Goal: Information Seeking & Learning: Learn about a topic

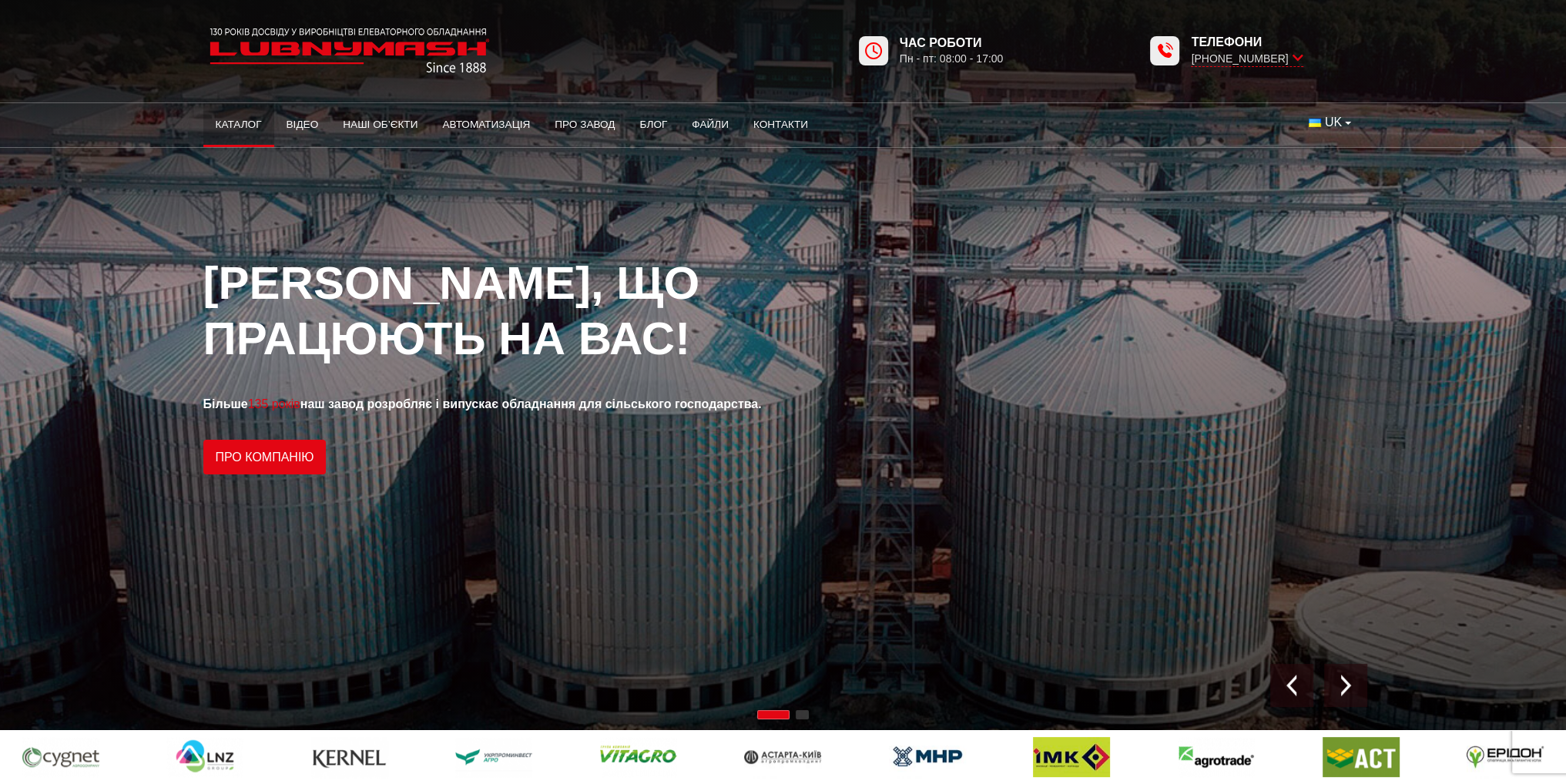
click at [249, 120] on link "Каталог" at bounding box center [238, 125] width 71 height 34
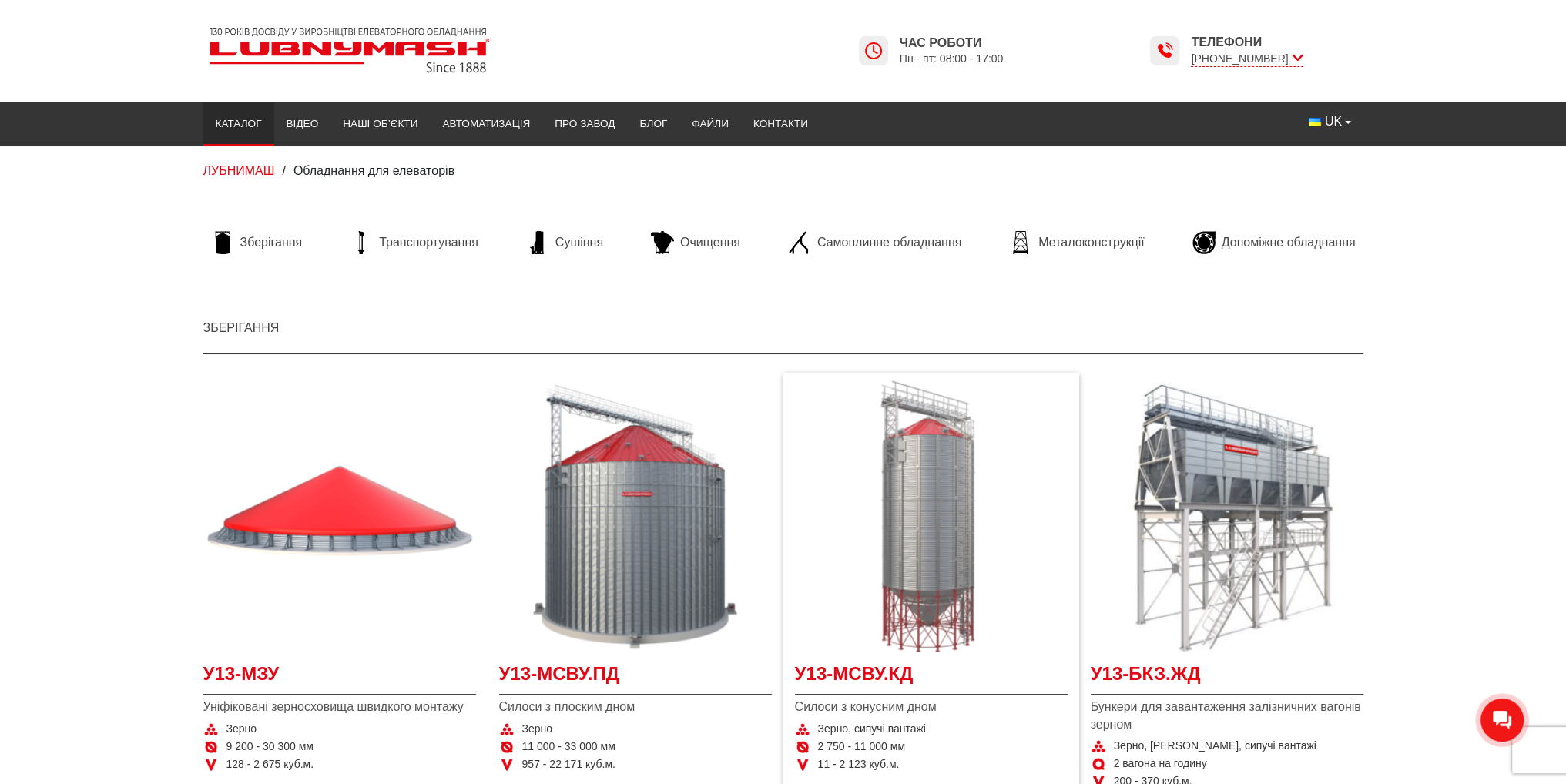
click at [931, 501] on img "Детальніше У13-МСВУ.КД" at bounding box center [931, 516] width 273 height 273
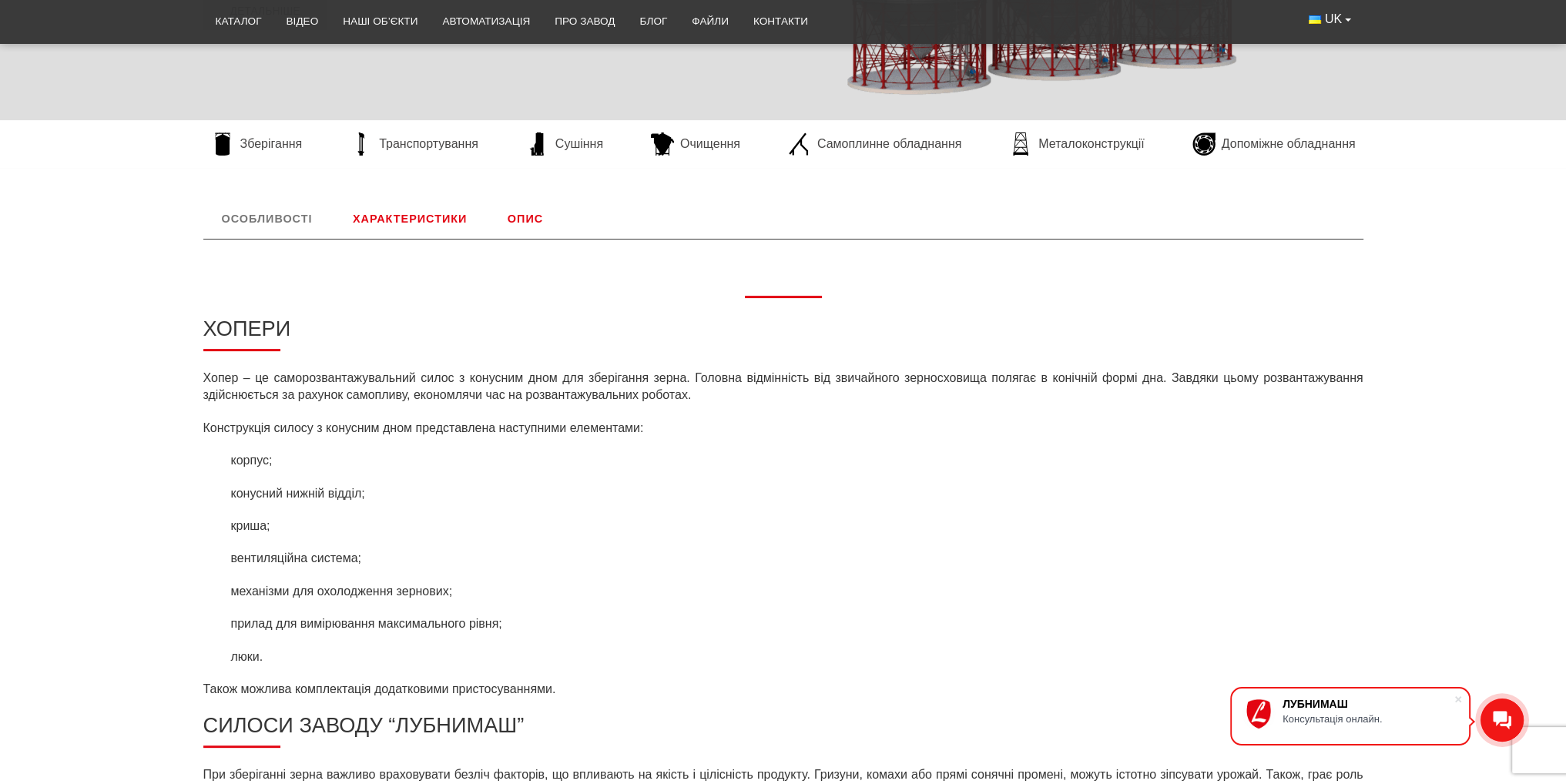
scroll to position [268, 0]
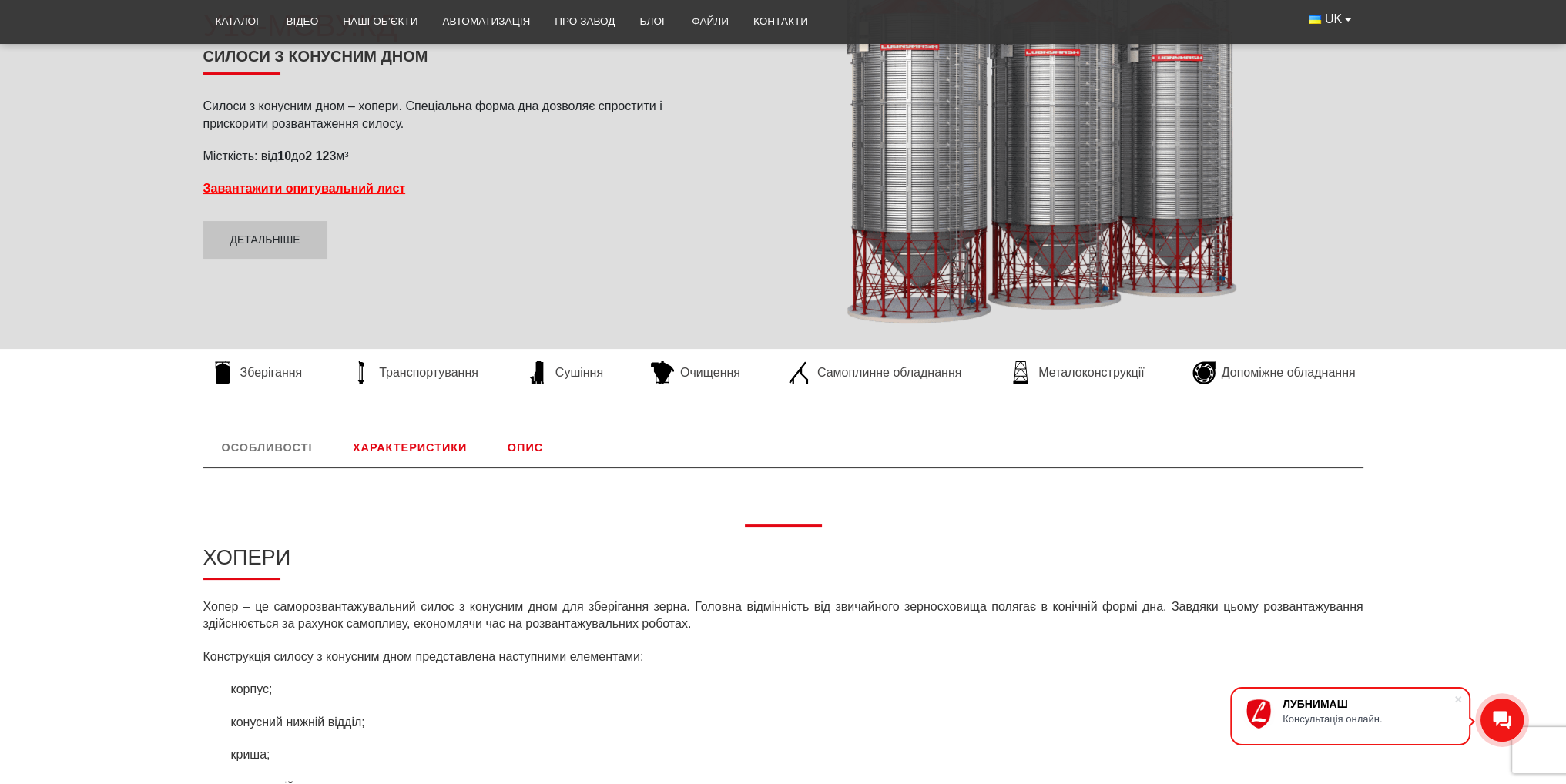
click at [438, 452] on link "Характеристики" at bounding box center [410, 447] width 151 height 40
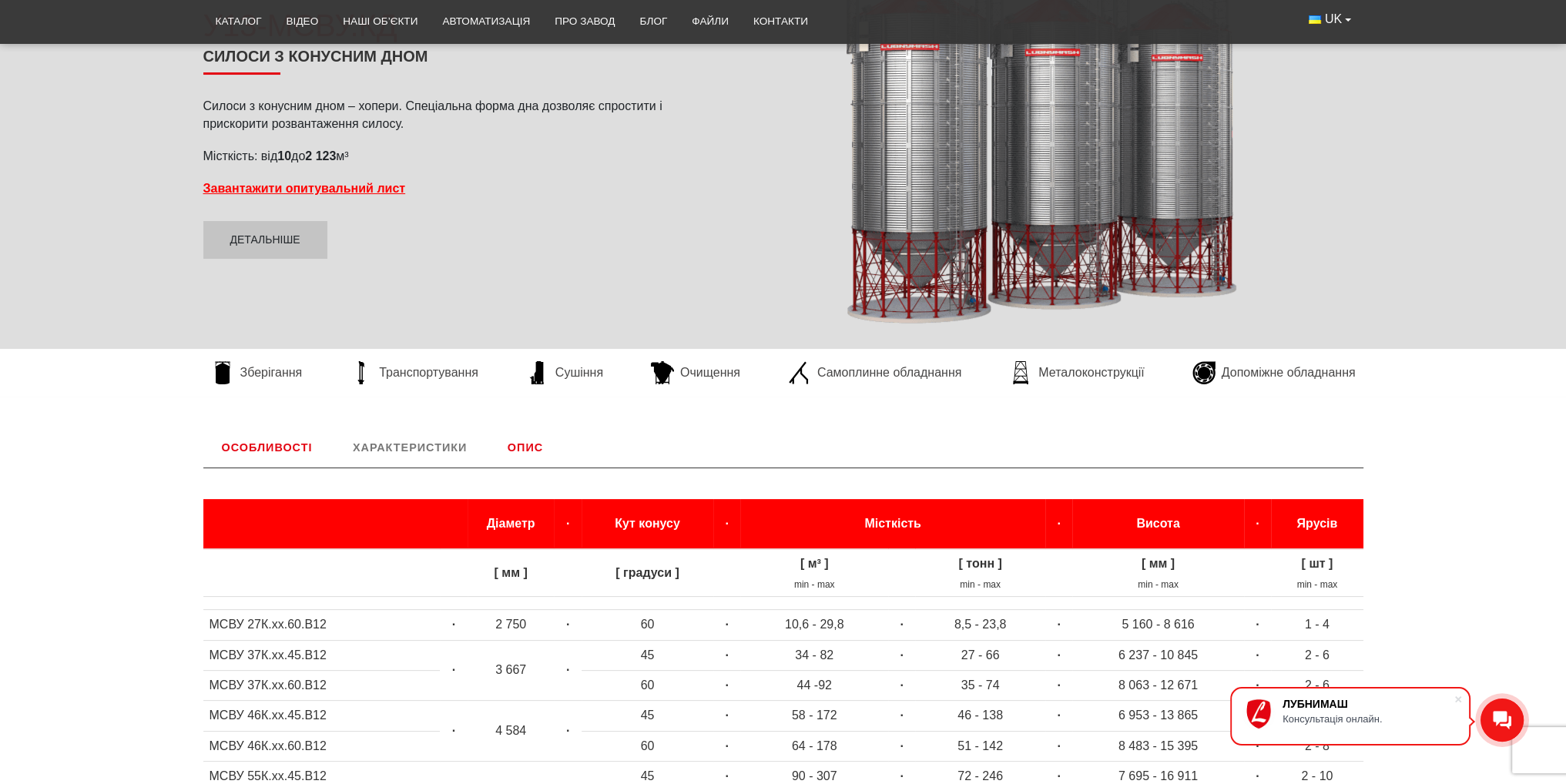
scroll to position [642, 0]
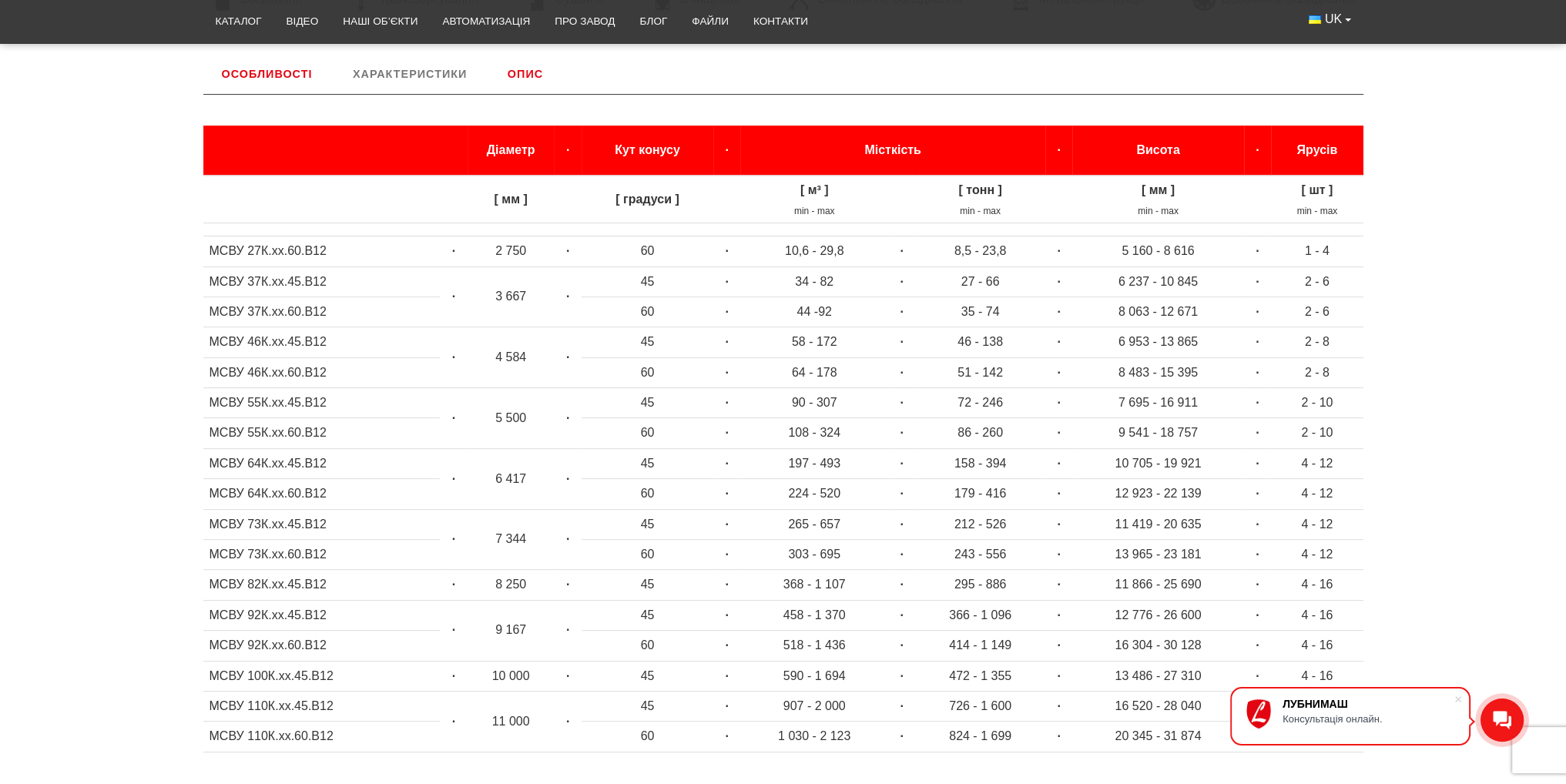
click at [527, 73] on link "Опис" at bounding box center [525, 74] width 73 height 40
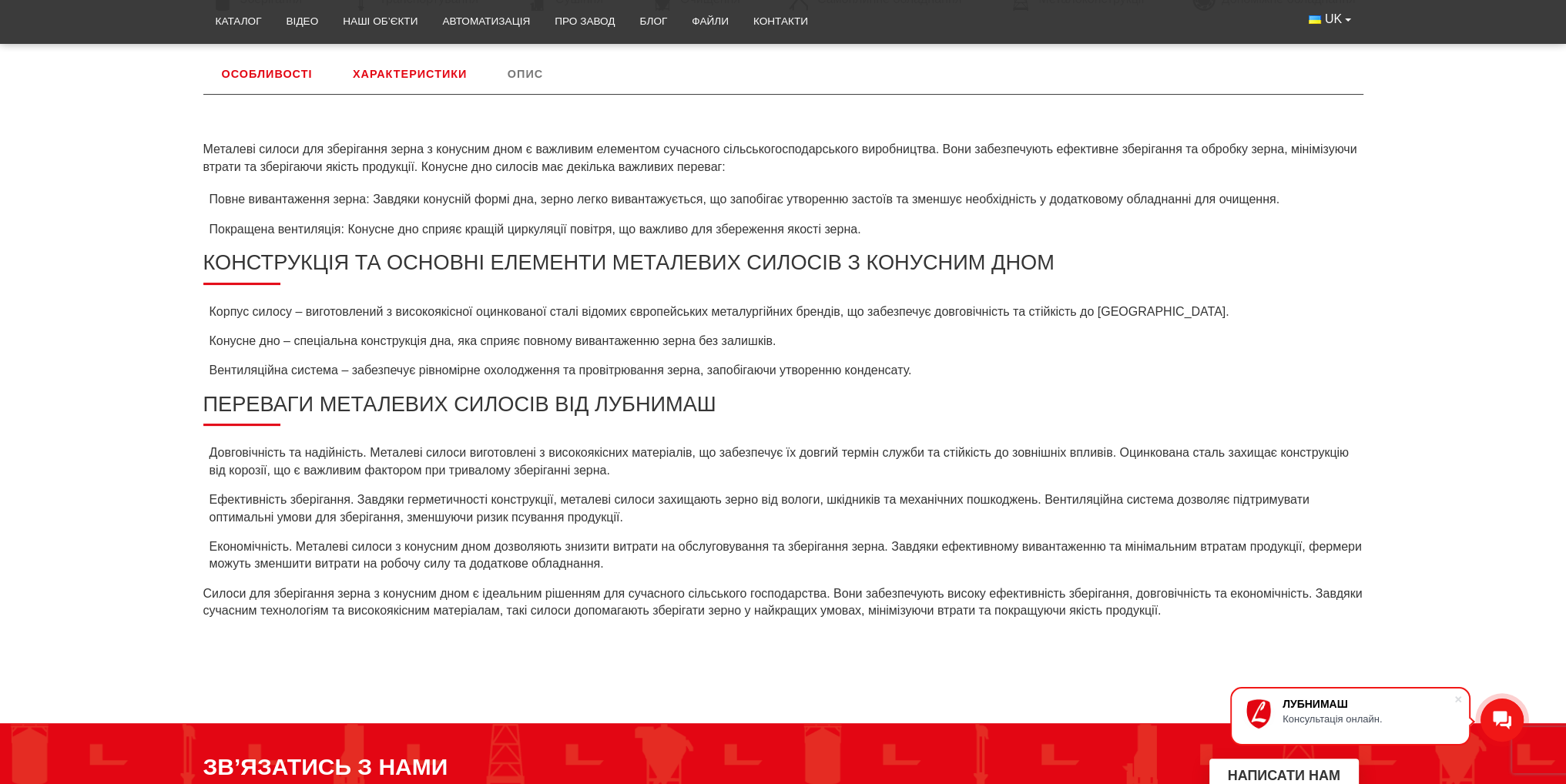
click at [287, 79] on link "Особливості" at bounding box center [267, 74] width 128 height 40
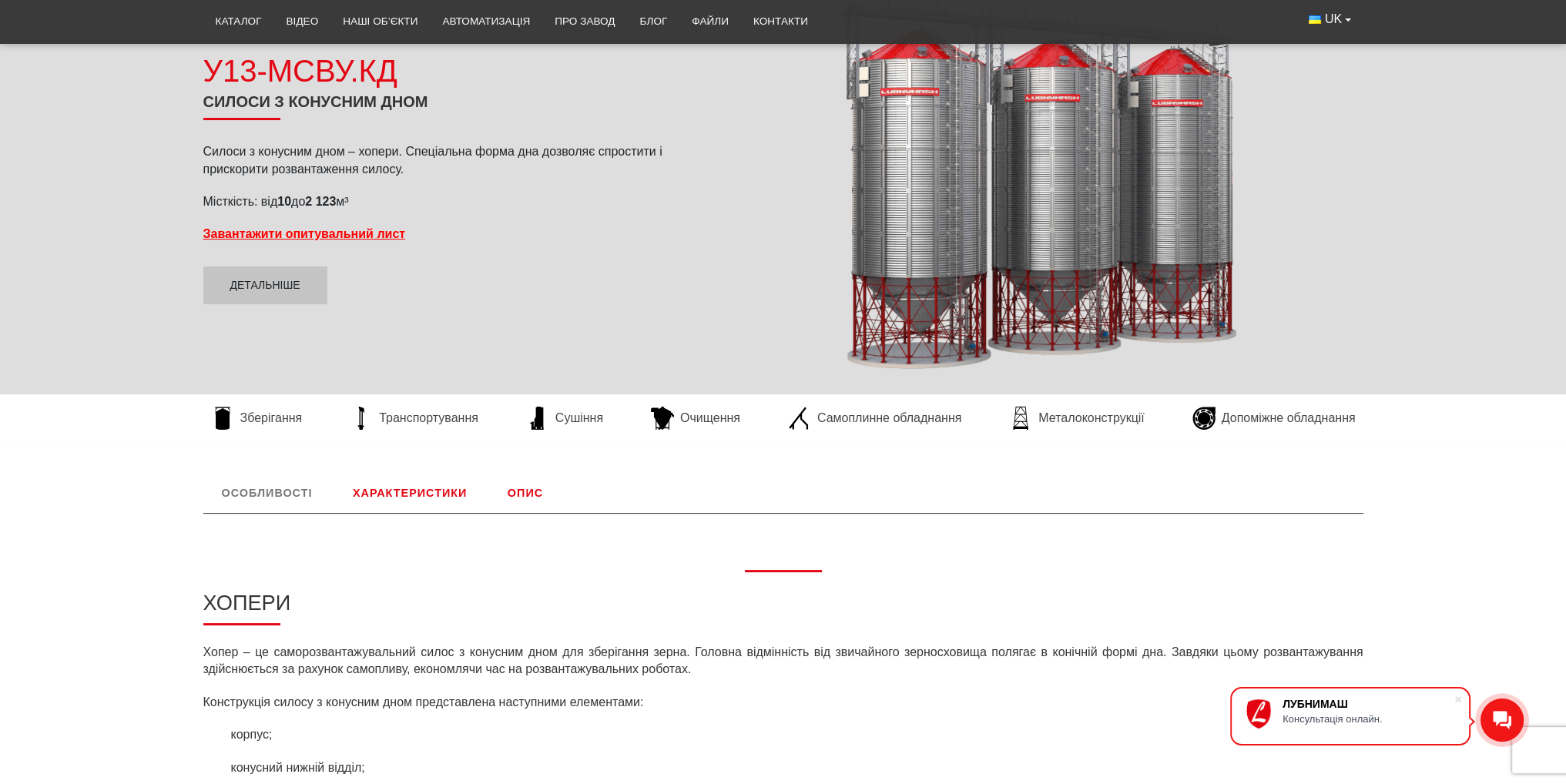
scroll to position [25, 0]
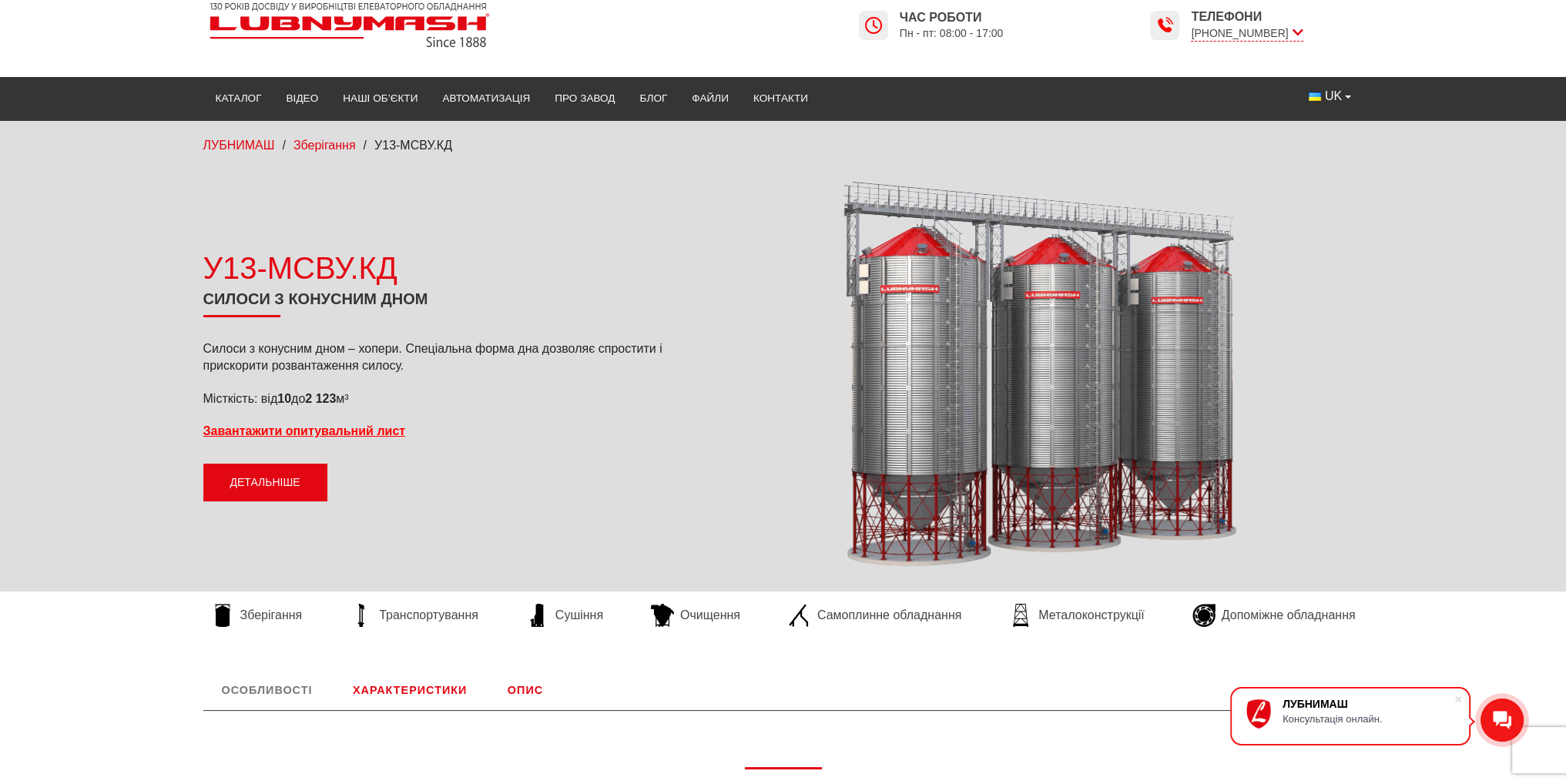
click at [306, 472] on link "Детальніше" at bounding box center [264, 482] width 124 height 39
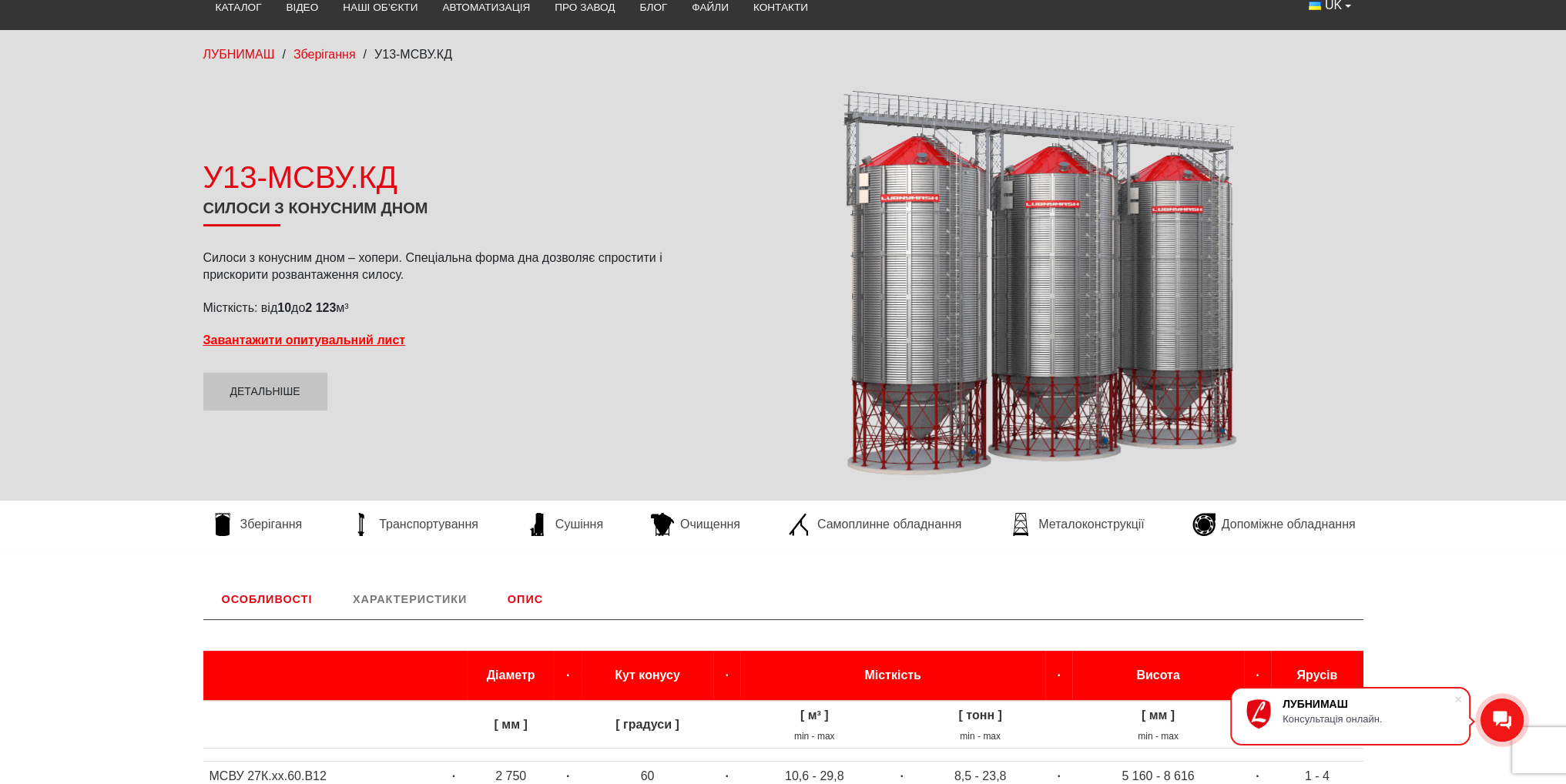
scroll to position [0, 0]
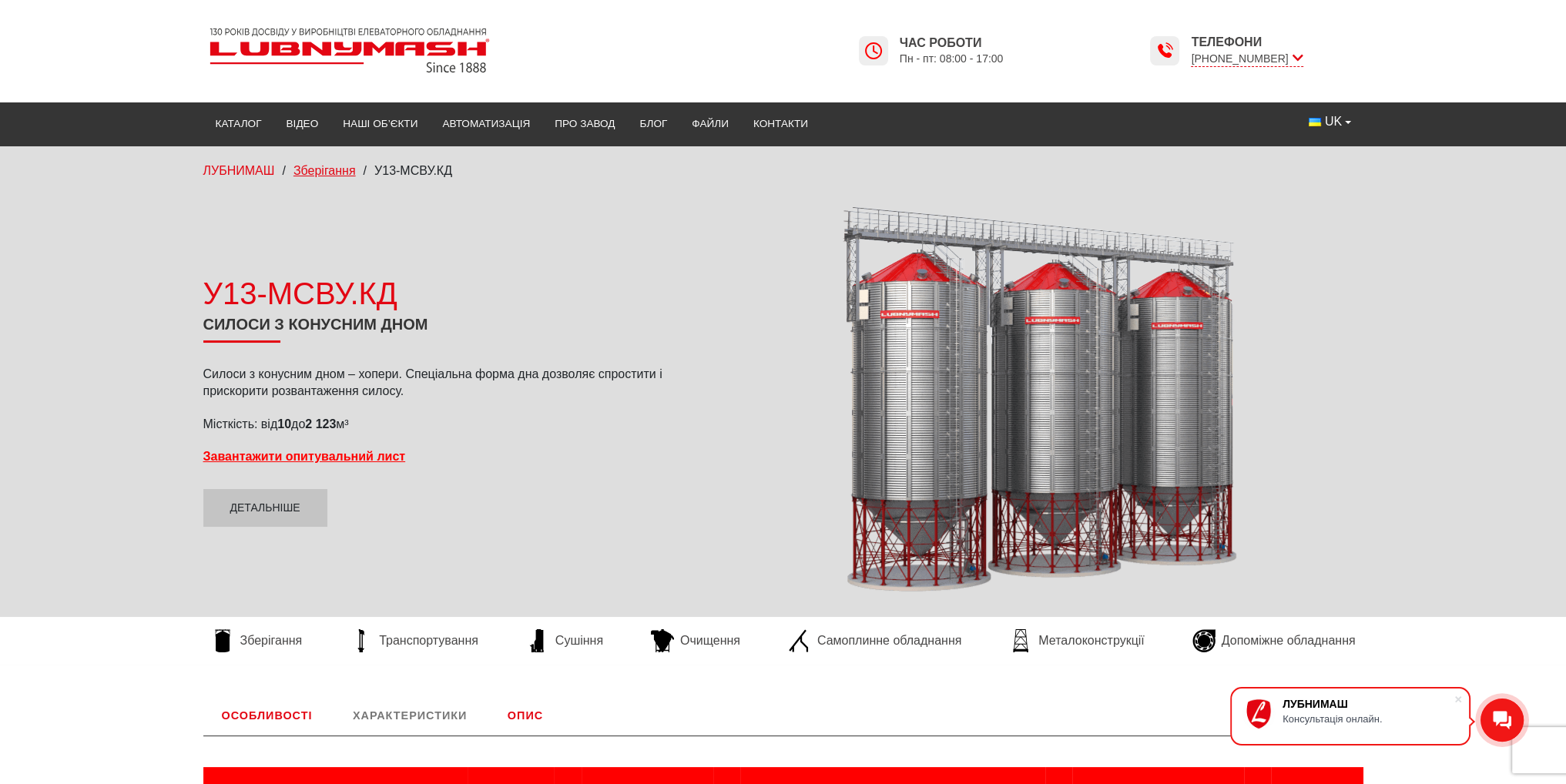
click at [305, 170] on span "Зберігання" at bounding box center [325, 171] width 62 height 13
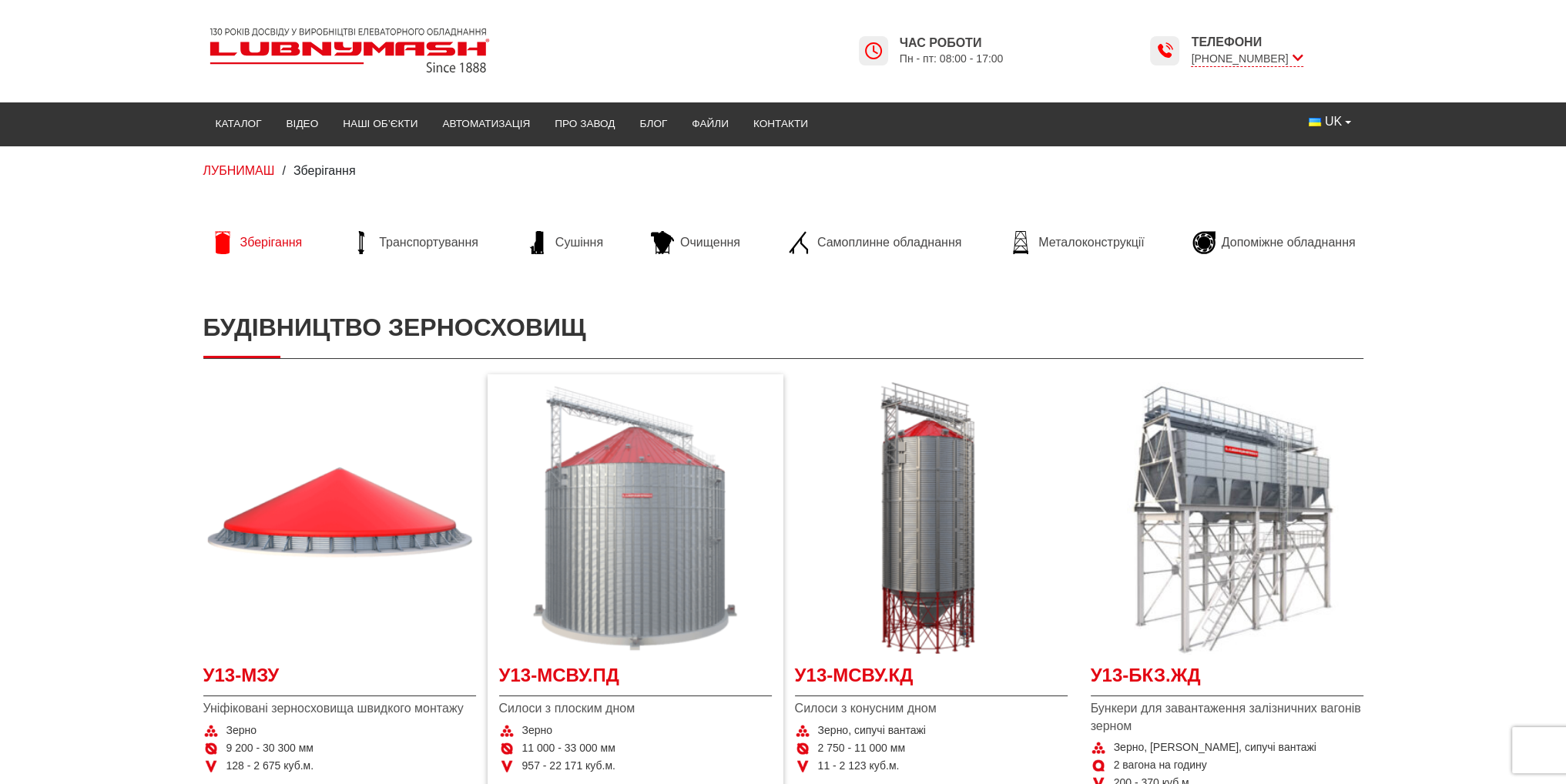
click at [631, 525] on img at bounding box center [635, 518] width 273 height 273
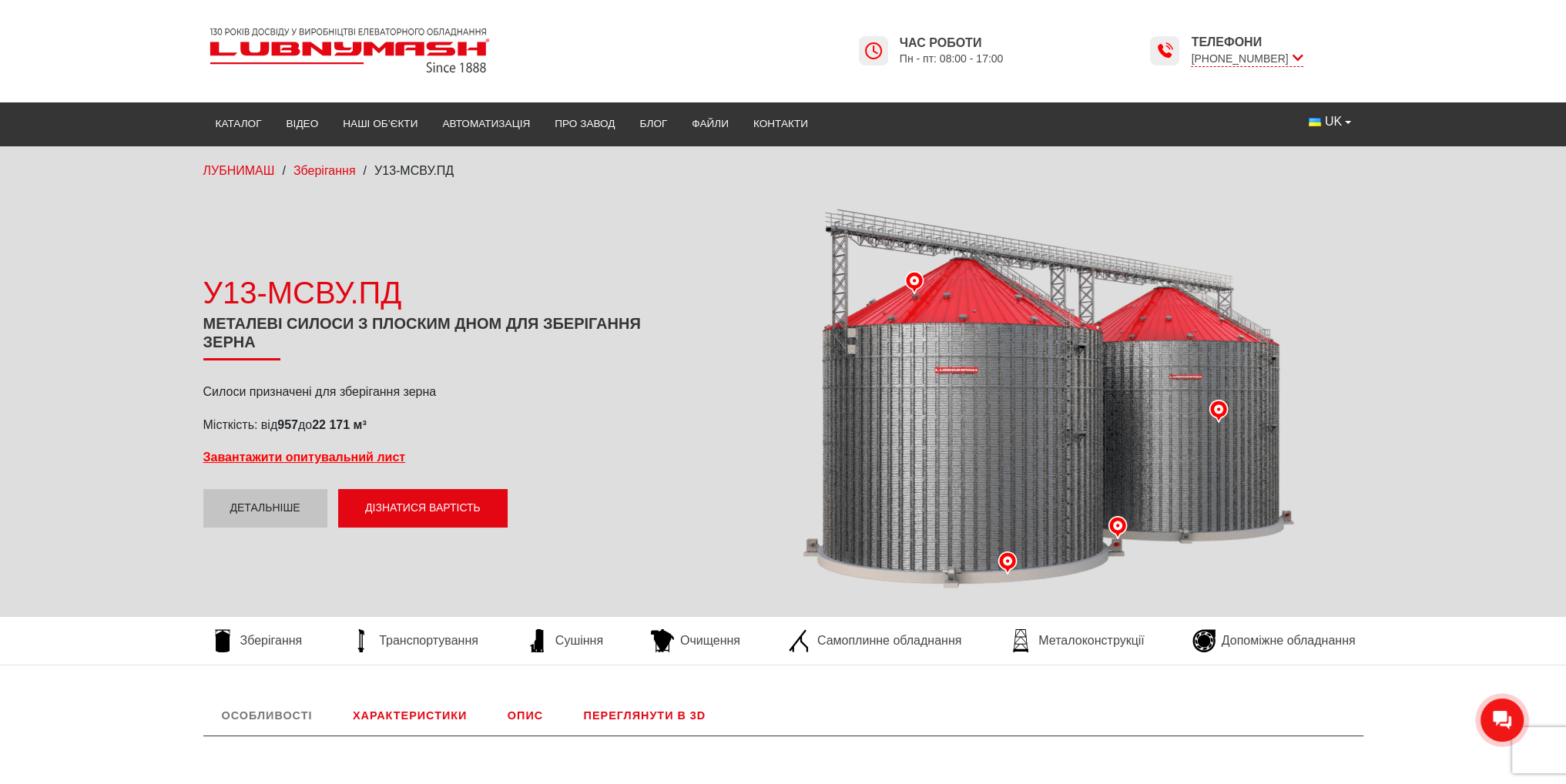
click at [643, 715] on link "Переглянути в 3D" at bounding box center [645, 715] width 160 height 40
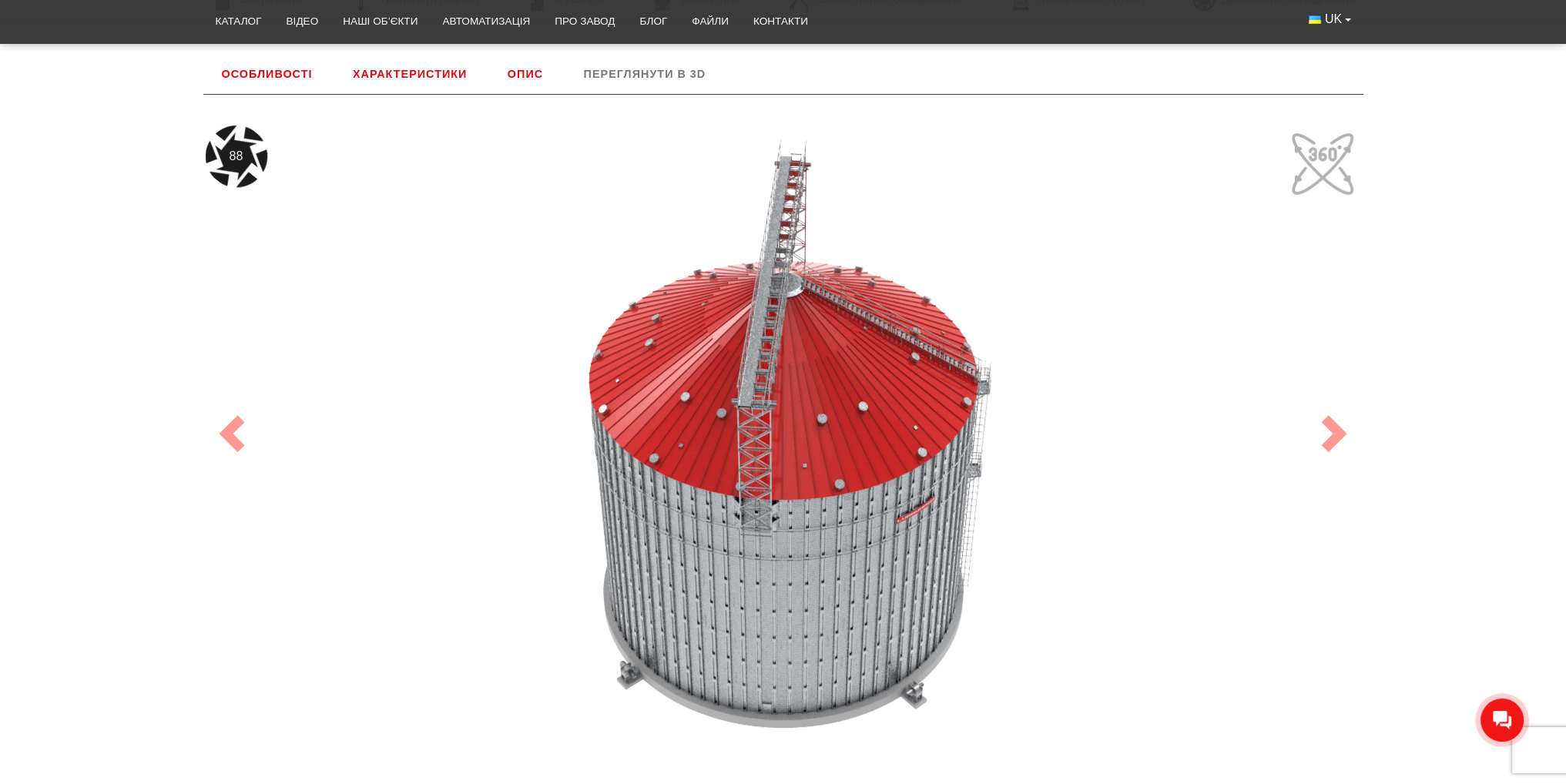
drag, startPoint x: 702, startPoint y: 317, endPoint x: 749, endPoint y: 375, distance: 74.7
click at [749, 375] on div "88" at bounding box center [783, 433] width 1155 height 616
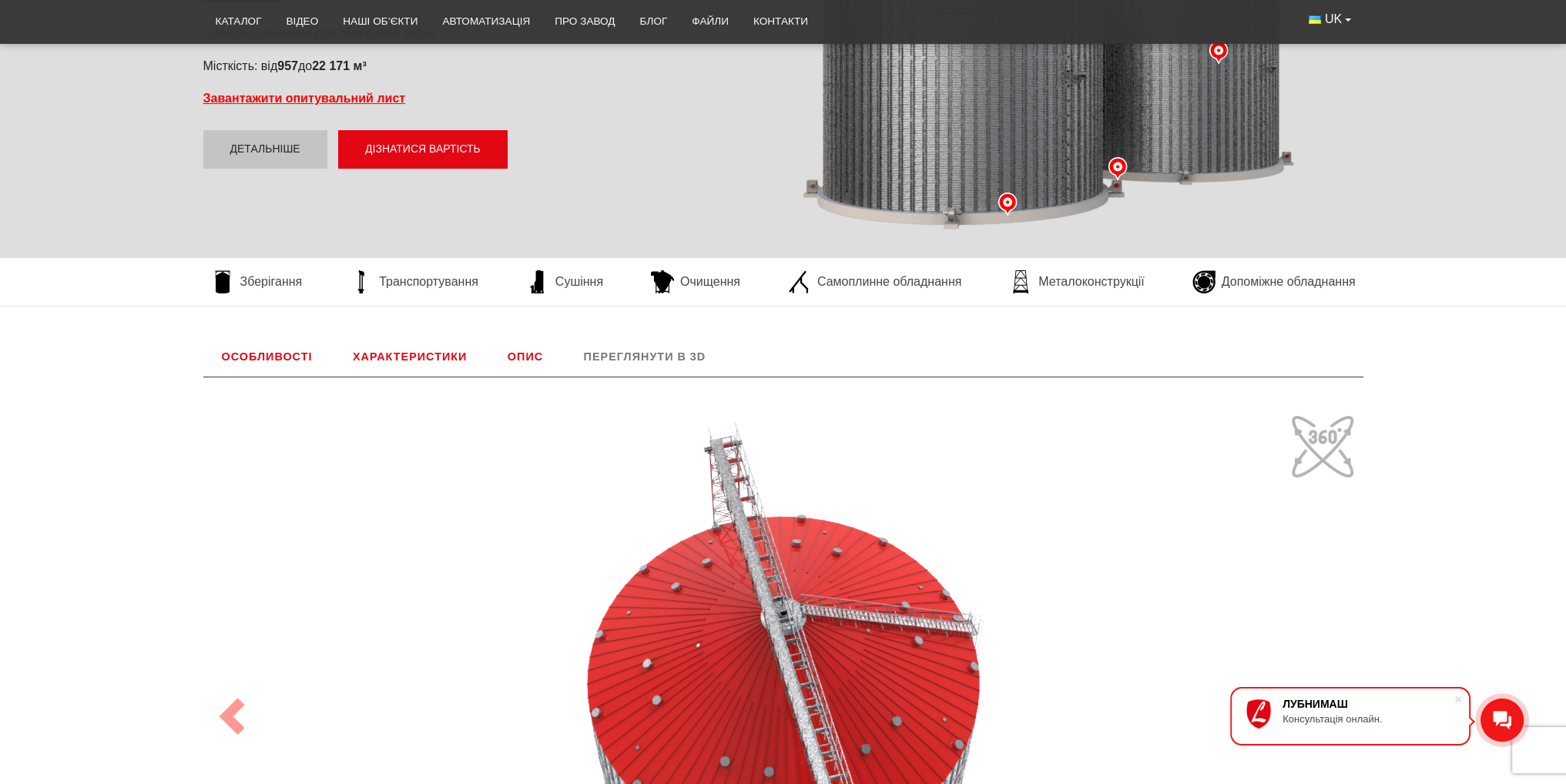
scroll to position [564, 0]
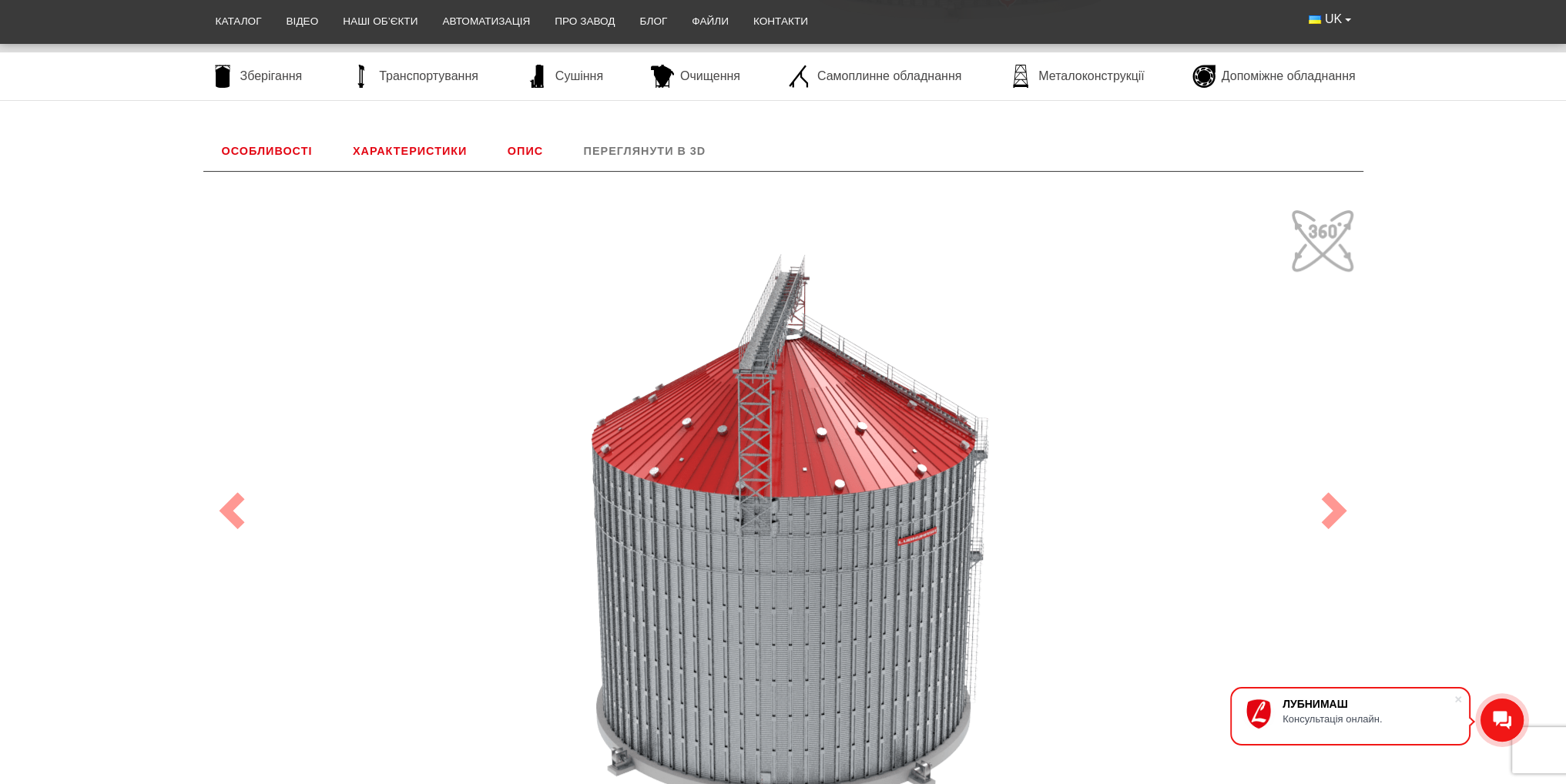
drag, startPoint x: 817, startPoint y: 475, endPoint x: 814, endPoint y: 435, distance: 40.1
click at [814, 435] on div "100" at bounding box center [783, 510] width 1155 height 616
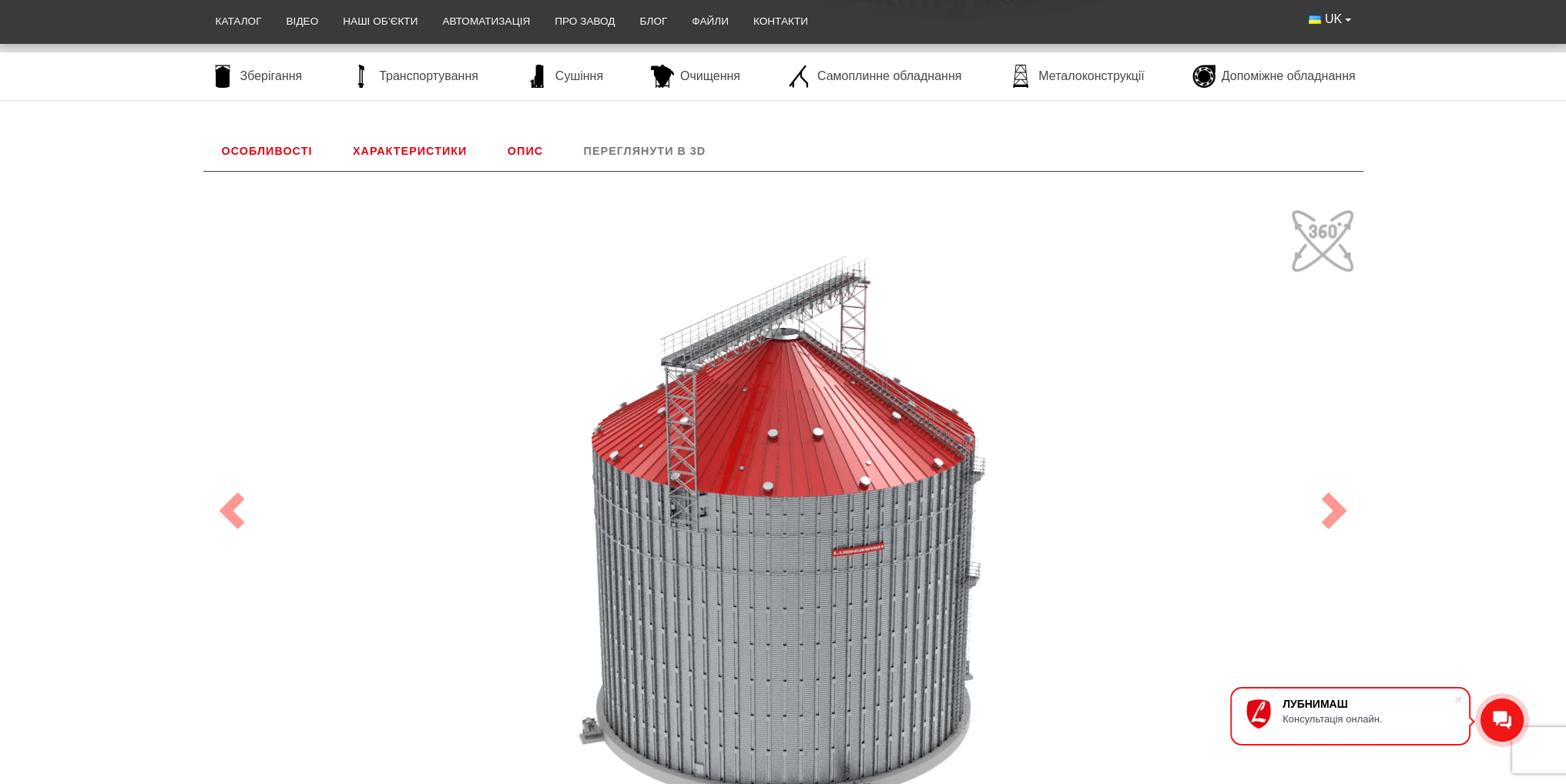
drag, startPoint x: 908, startPoint y: 361, endPoint x: 869, endPoint y: 362, distance: 39.0
click at [869, 362] on div "100" at bounding box center [783, 510] width 1155 height 616
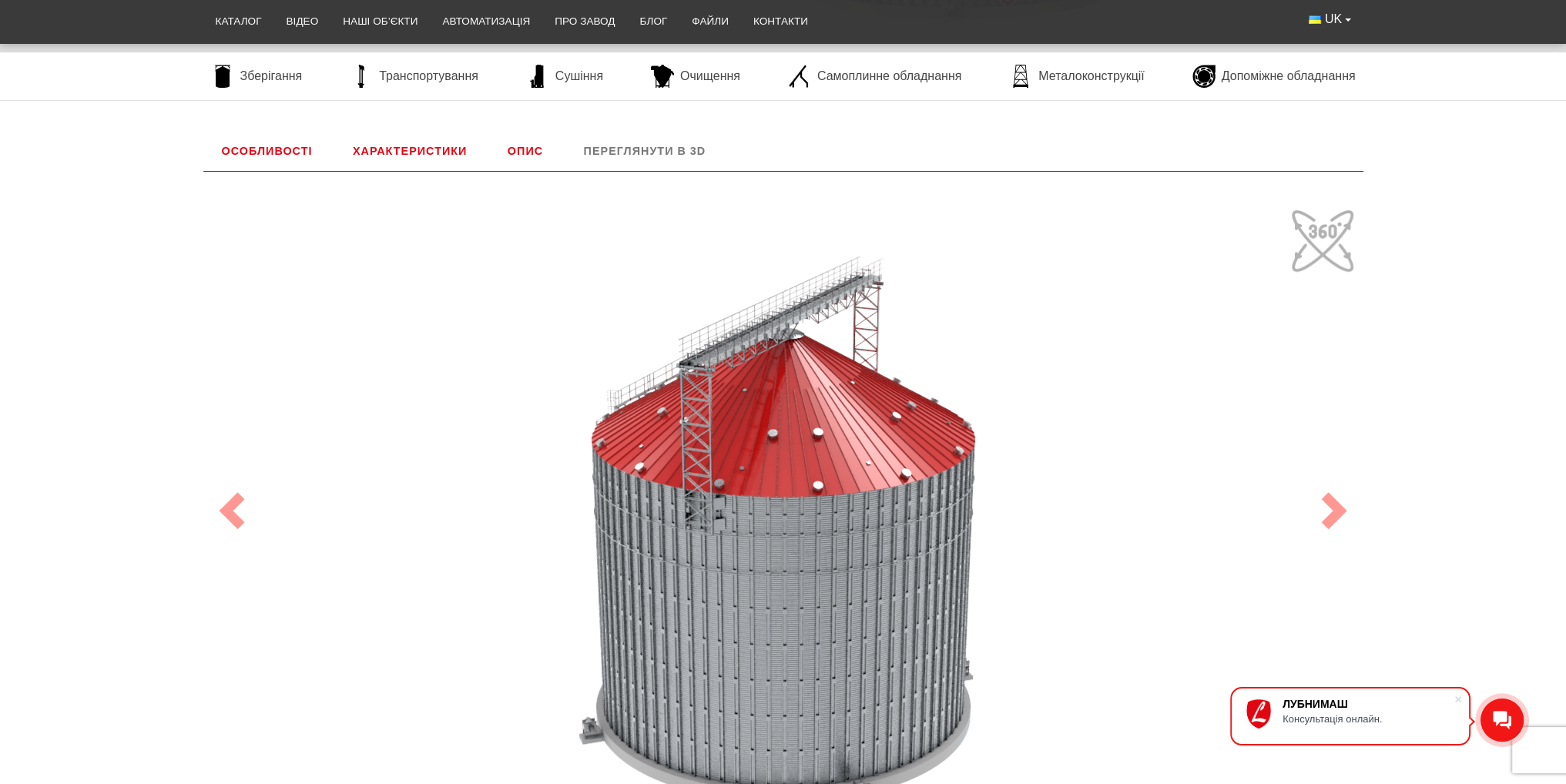
drag, startPoint x: 1025, startPoint y: 425, endPoint x: 833, endPoint y: 410, distance: 192.6
click at [834, 410] on div "100" at bounding box center [783, 510] width 1155 height 616
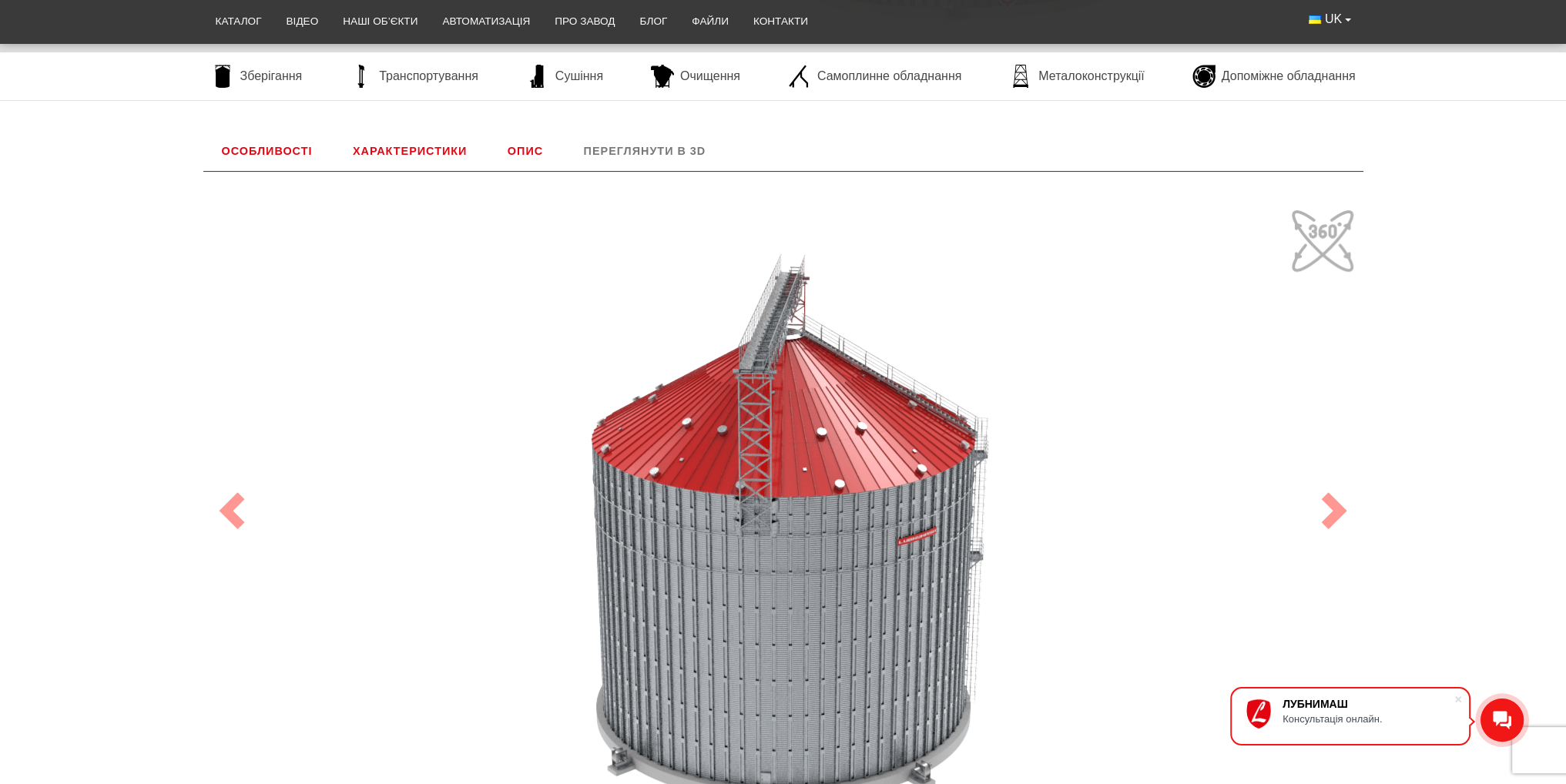
drag, startPoint x: 896, startPoint y: 431, endPoint x: 704, endPoint y: 410, distance: 193.1
click at [704, 410] on div "100" at bounding box center [783, 510] width 1155 height 616
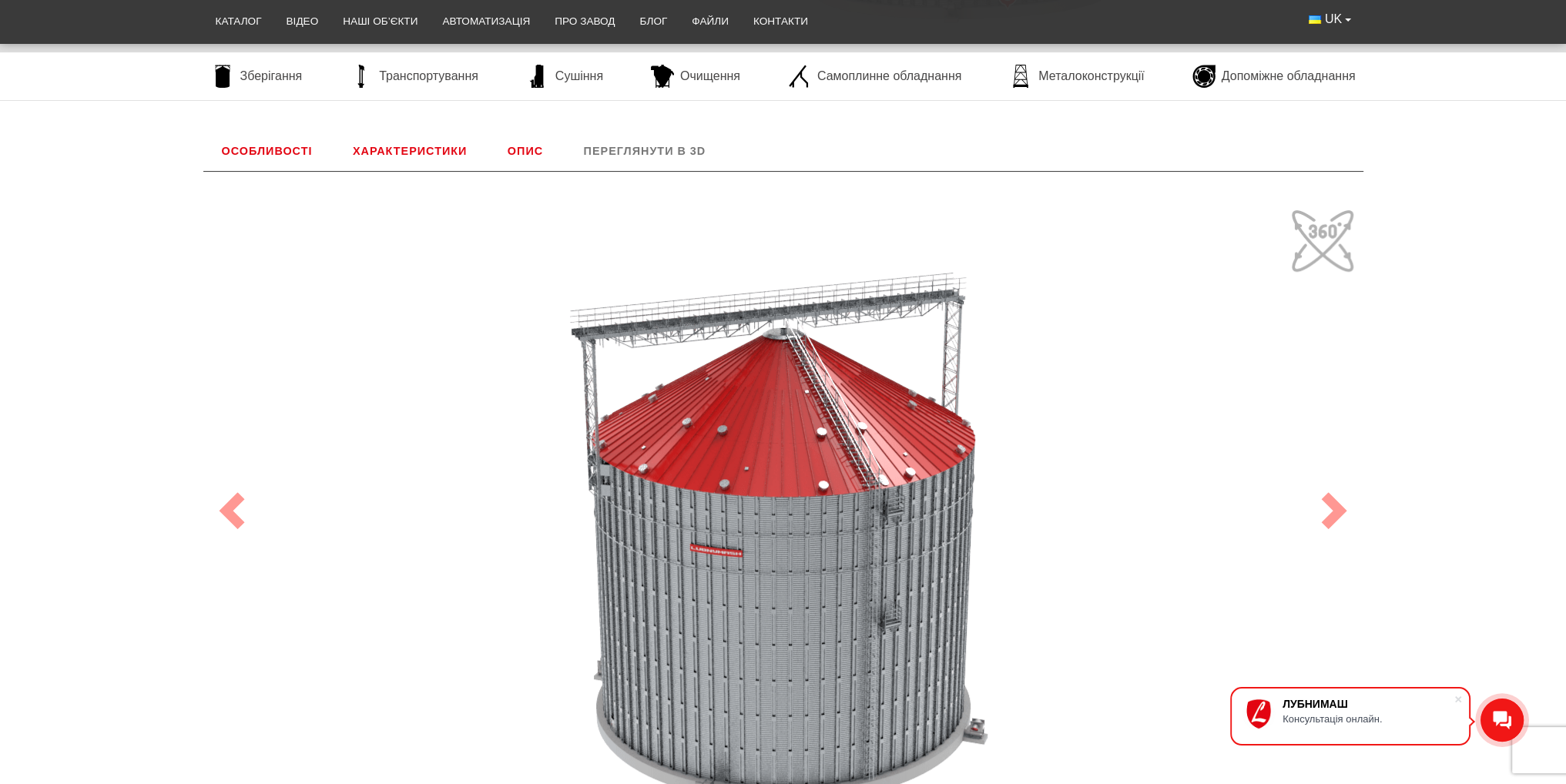
drag, startPoint x: 866, startPoint y: 438, endPoint x: 869, endPoint y: 418, distance: 20.2
click at [867, 418] on div "100" at bounding box center [783, 510] width 1155 height 616
